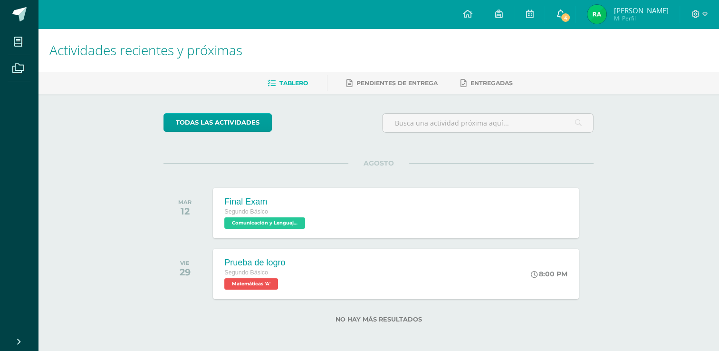
click at [571, 19] on span "4" at bounding box center [565, 17] width 10 height 10
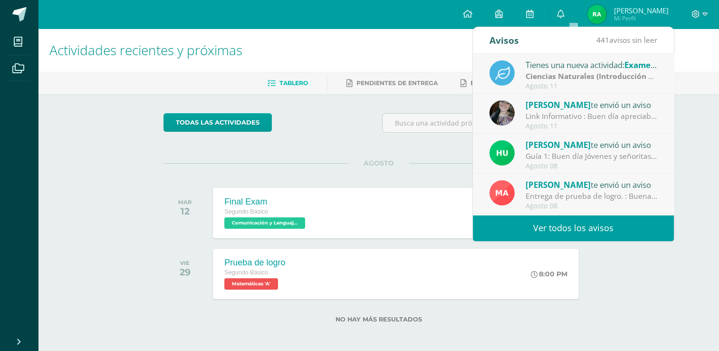
click at [539, 107] on span "[PERSON_NAME]" at bounding box center [558, 104] width 65 height 11
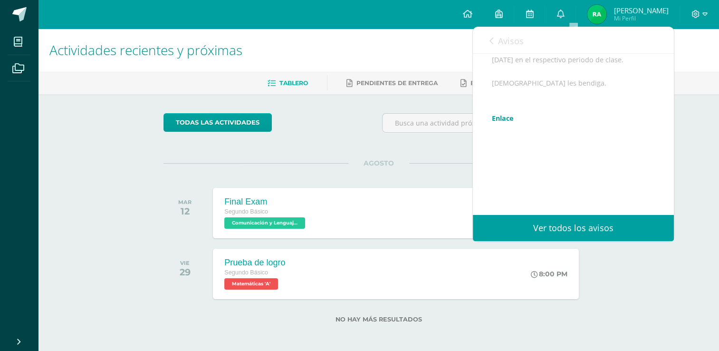
scroll to position [201, 0]
click at [502, 121] on link "Enlace" at bounding box center [503, 118] width 22 height 9
click at [490, 42] on icon at bounding box center [491, 41] width 4 height 8
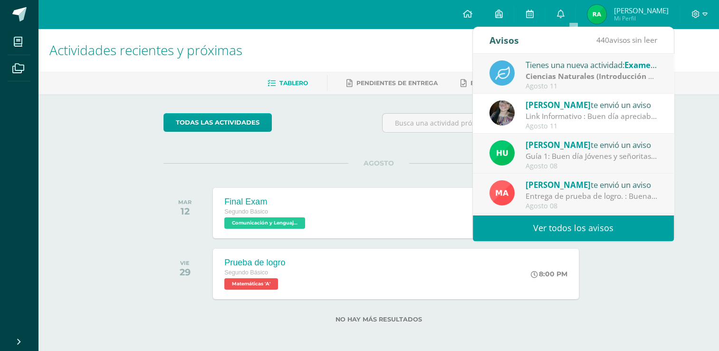
scroll to position [0, 0]
click at [344, 115] on div "todas las Actividades" at bounding box center [379, 126] width 438 height 27
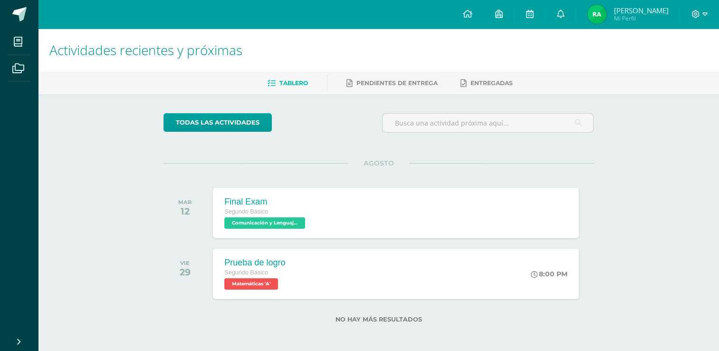
scroll to position [2, 0]
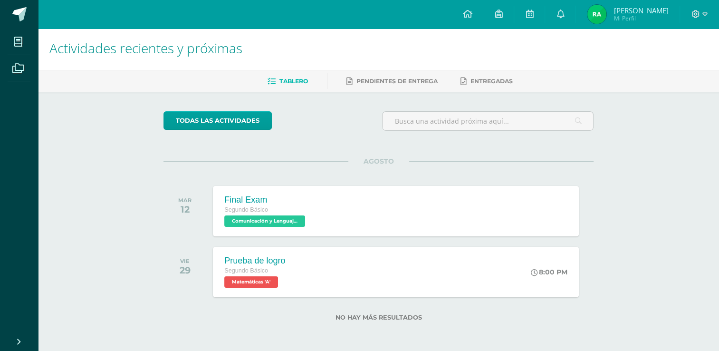
click at [630, 13] on span "[PERSON_NAME]" at bounding box center [641, 11] width 55 height 10
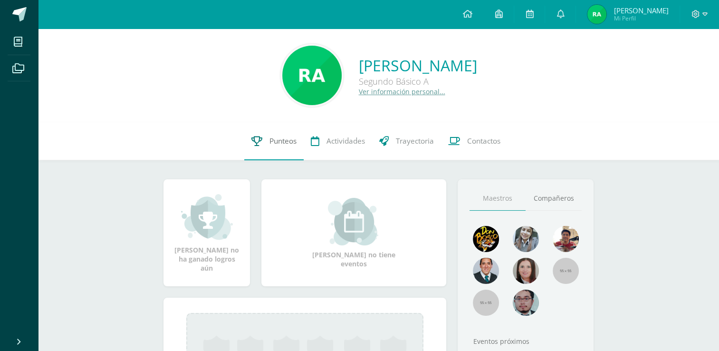
click at [274, 139] on span "Punteos" at bounding box center [282, 141] width 27 height 10
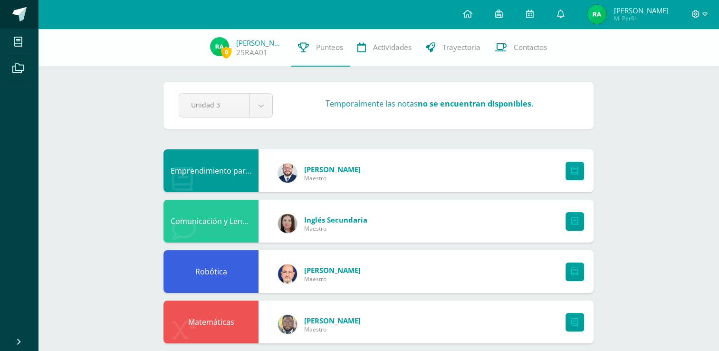
click at [13, 14] on span at bounding box center [19, 14] width 14 height 14
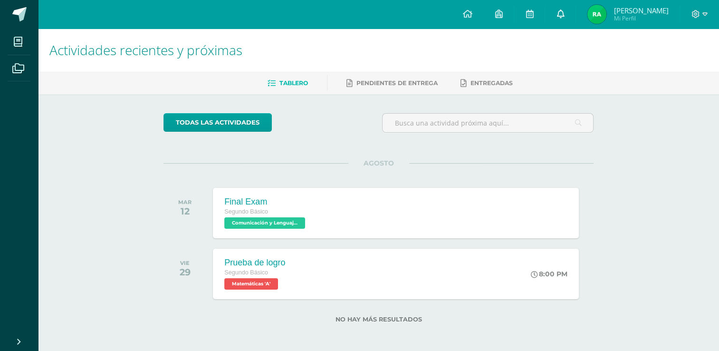
click at [567, 20] on link at bounding box center [560, 14] width 30 height 29
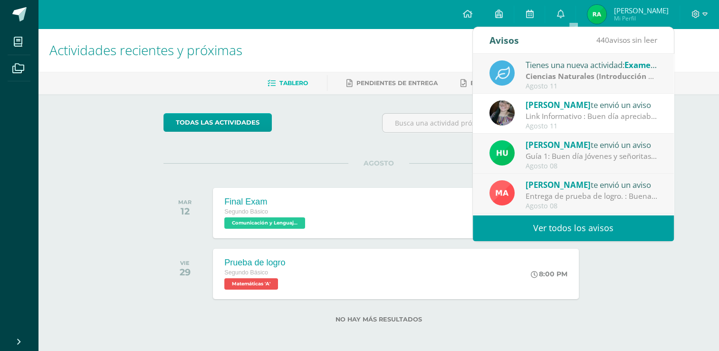
click at [564, 76] on strong "Ciencias Naturales (Introducción a la Química)" at bounding box center [611, 76] width 170 height 10
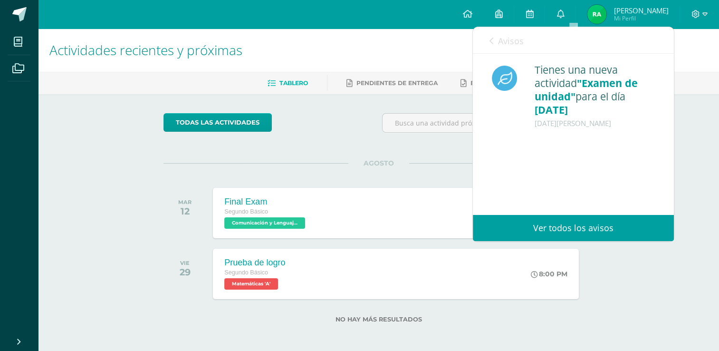
scroll to position [2, 0]
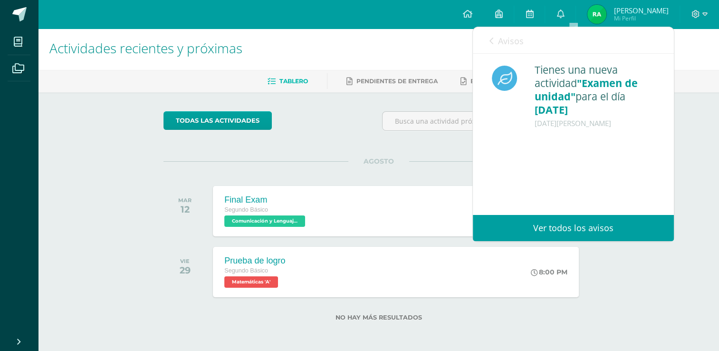
click at [490, 41] on icon at bounding box center [491, 41] width 4 height 8
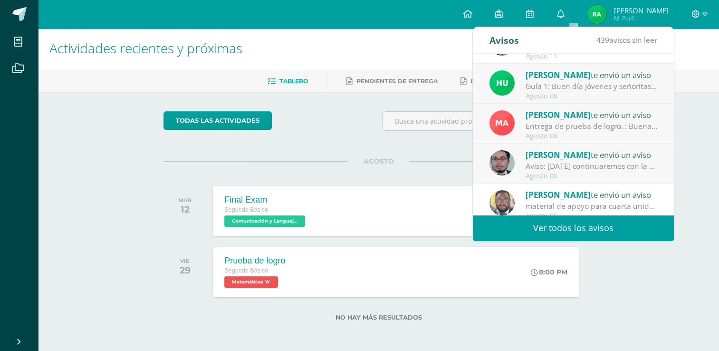
scroll to position [70, 0]
click at [543, 101] on div "Hugo Pirir te envió un aviso Guía 1: Buen día Jóvenes y señoritas que San Juan …" at bounding box center [573, 83] width 201 height 40
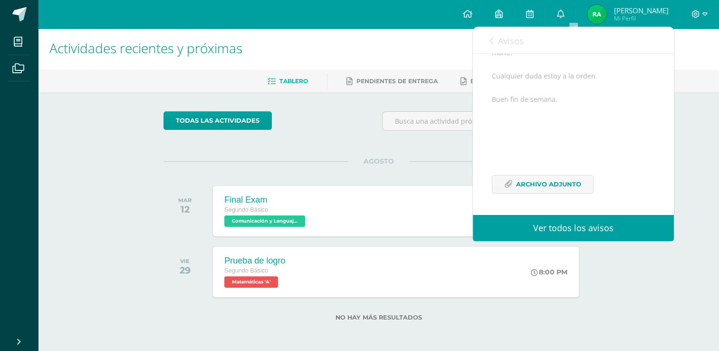
scroll to position [174, 0]
click at [521, 184] on span "Archivo Adjunto" at bounding box center [548, 184] width 65 height 18
